Goal: Browse casually

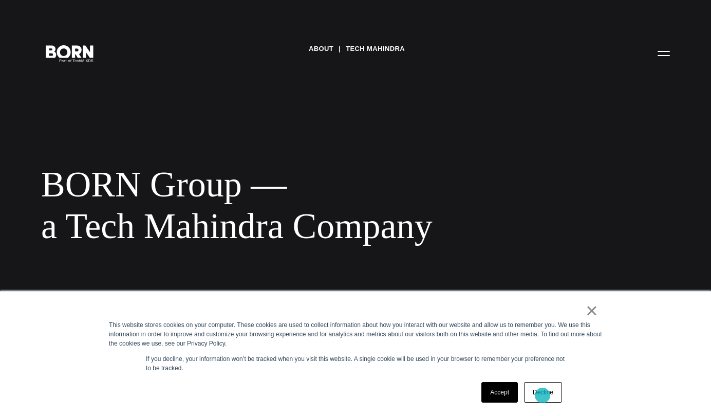
click at [544, 396] on link "Decline" at bounding box center [543, 392] width 38 height 21
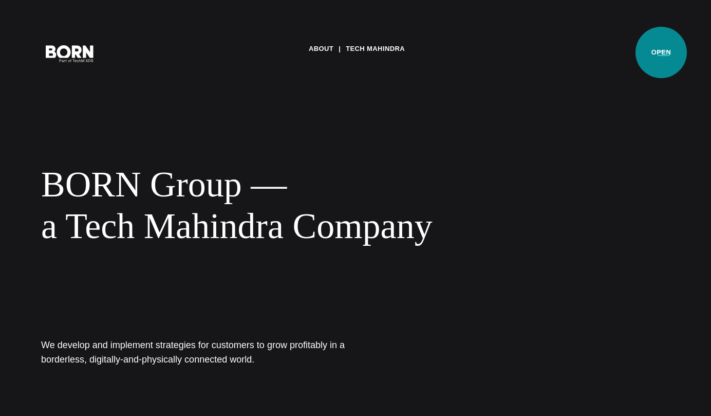
click at [662, 52] on button "Primary Menu" at bounding box center [664, 53] width 25 height 22
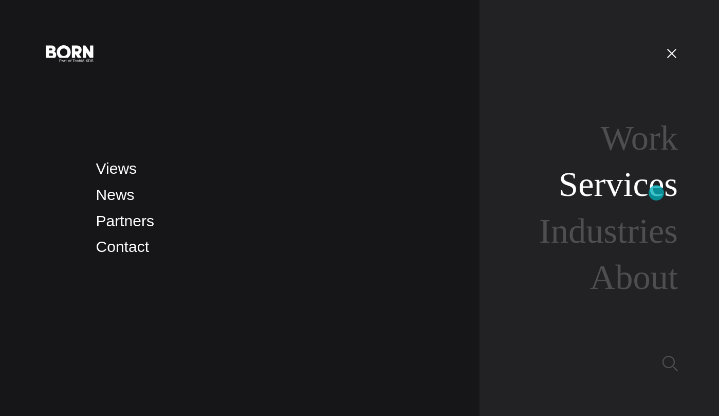
click at [656, 193] on link "Services" at bounding box center [618, 183] width 119 height 39
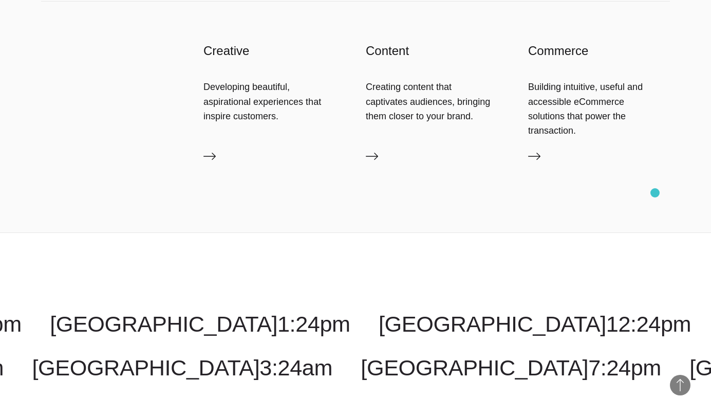
scroll to position [1780, 0]
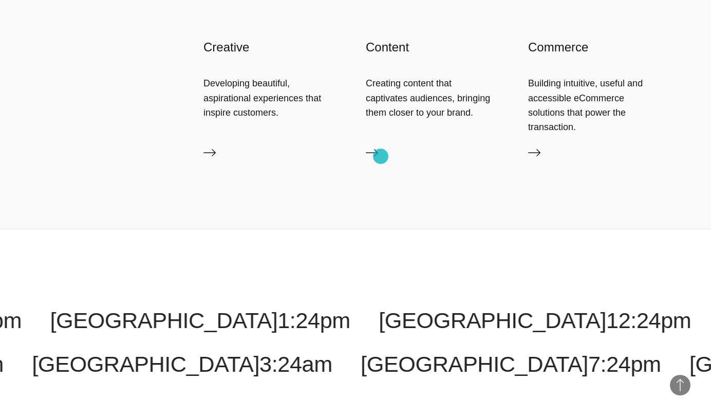
click at [381, 156] on link "Content" at bounding box center [437, 154] width 142 height 16
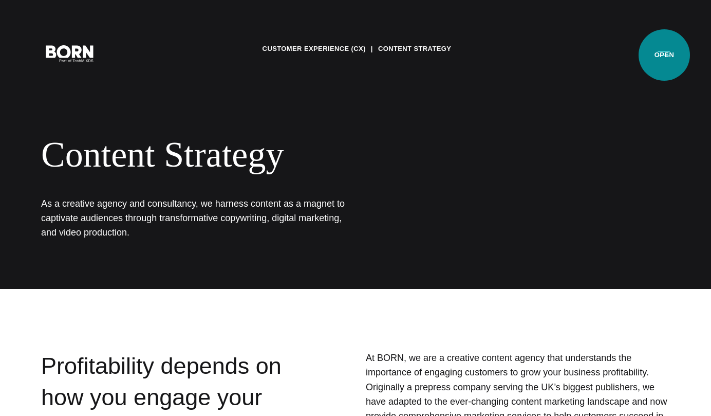
click at [665, 55] on button "Primary Menu" at bounding box center [664, 53] width 25 height 22
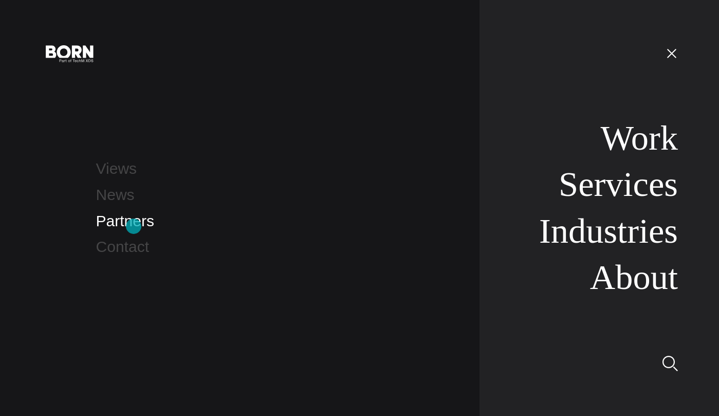
click at [134, 226] on link "Partners" at bounding box center [125, 220] width 58 height 17
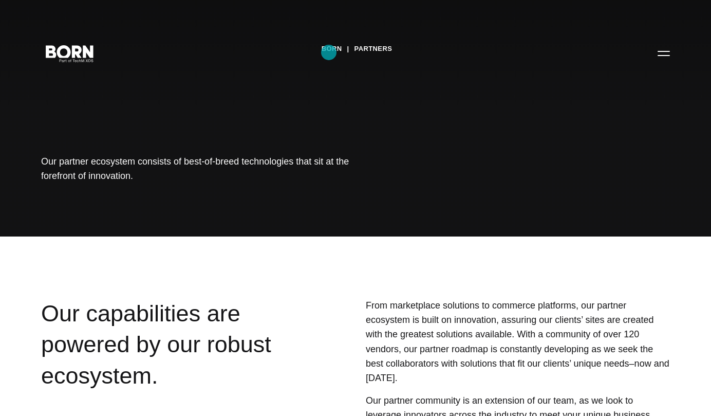
click at [329, 52] on link "BORN" at bounding box center [332, 48] width 21 height 15
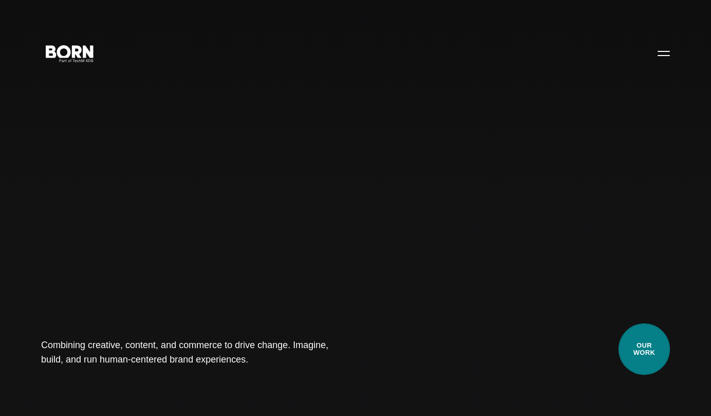
click at [653, 350] on link "Our Work" at bounding box center [644, 348] width 51 height 51
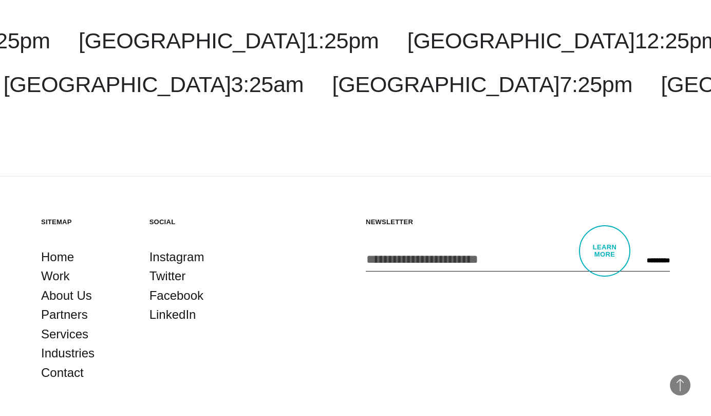
scroll to position [2969, 0]
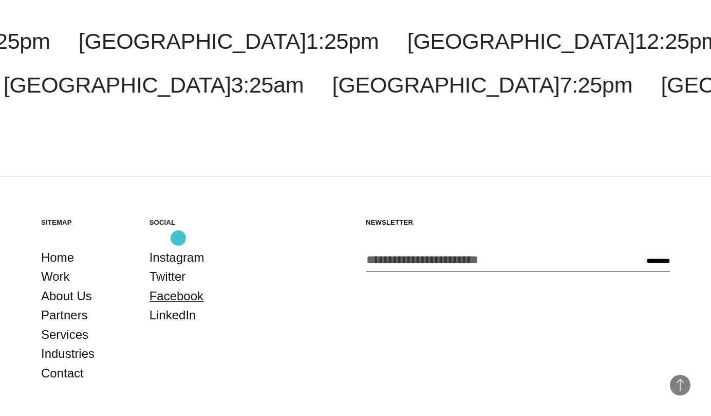
click at [178, 286] on link "Facebook" at bounding box center [177, 296] width 54 height 20
